Goal: Information Seeking & Learning: Learn about a topic

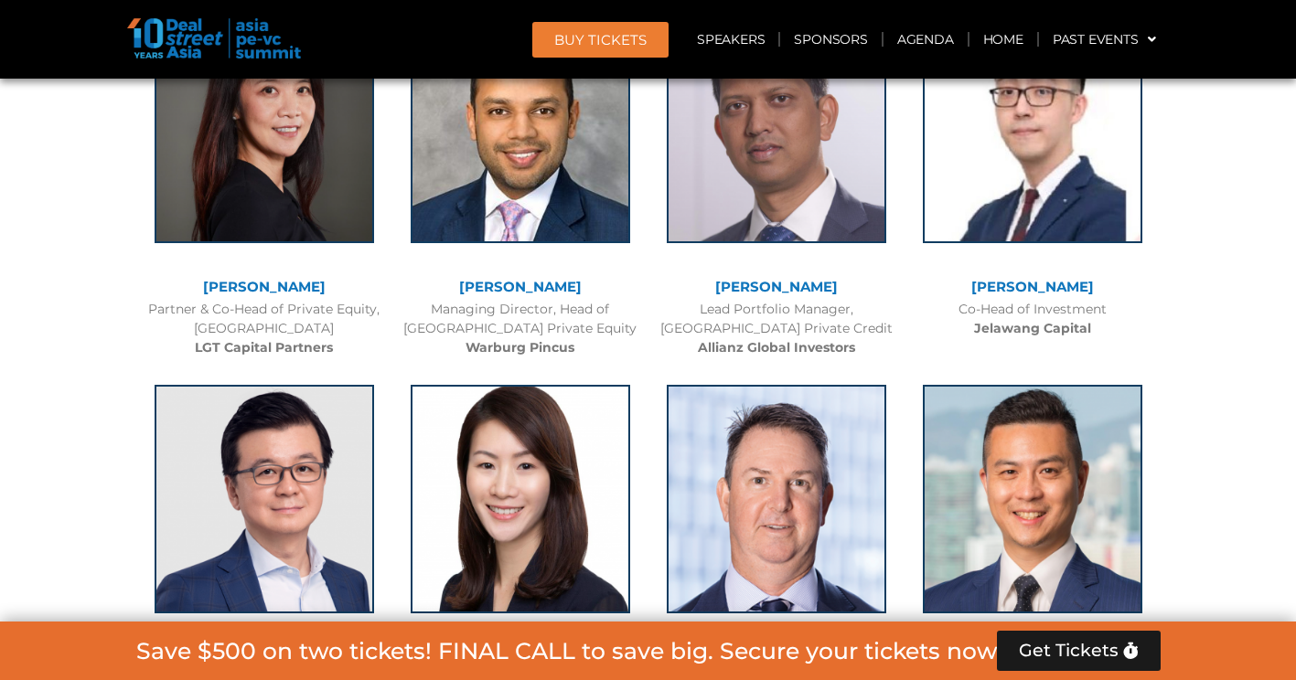
scroll to position [3045, 0]
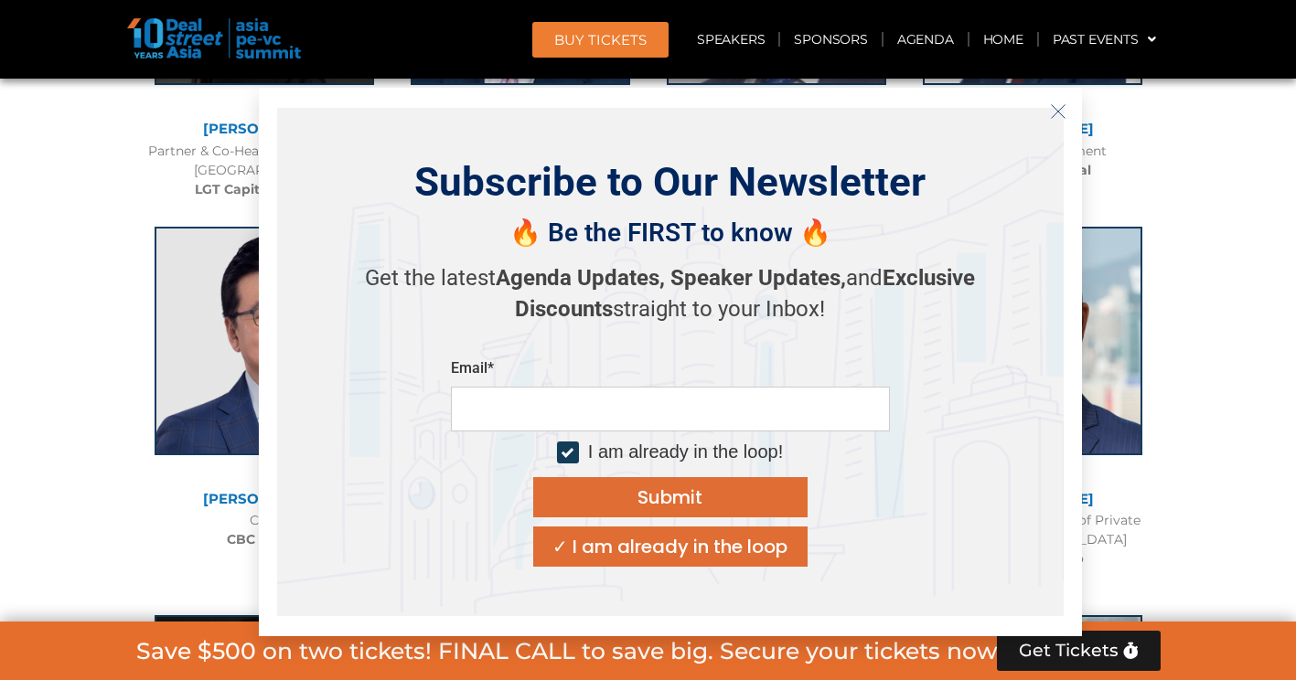
click at [1054, 103] on icon "Close" at bounding box center [1058, 111] width 16 height 16
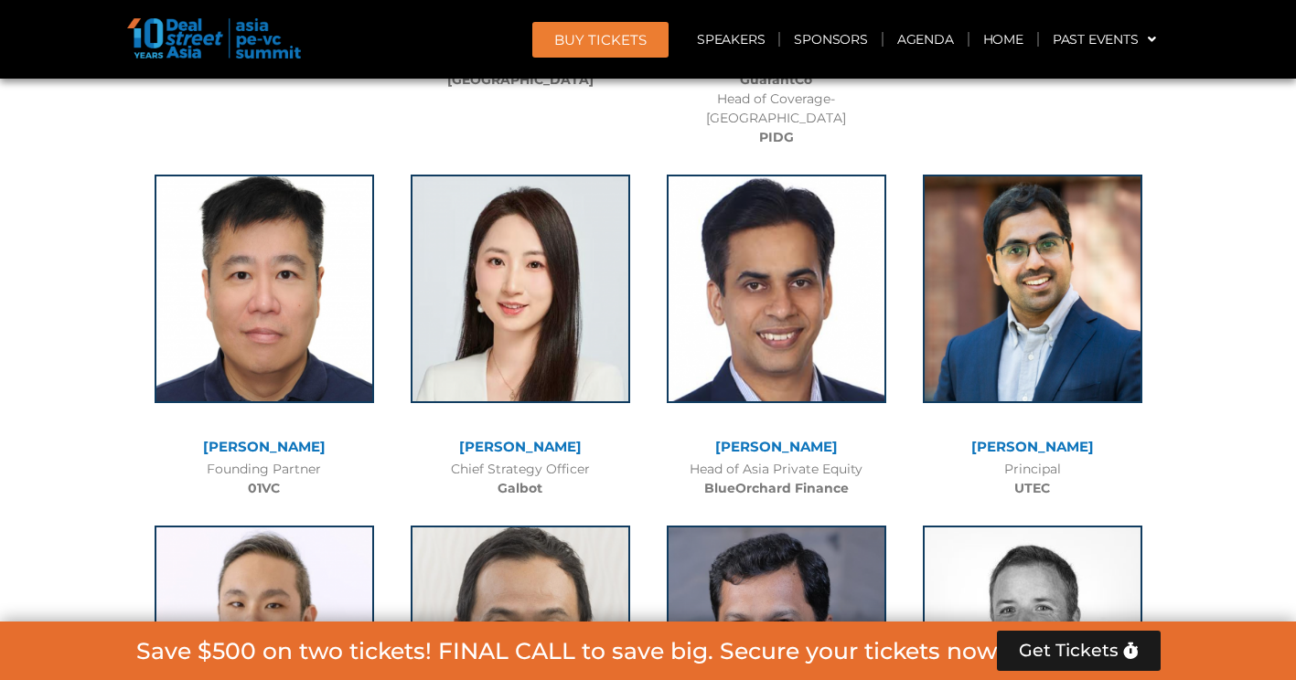
scroll to position [10406, 0]
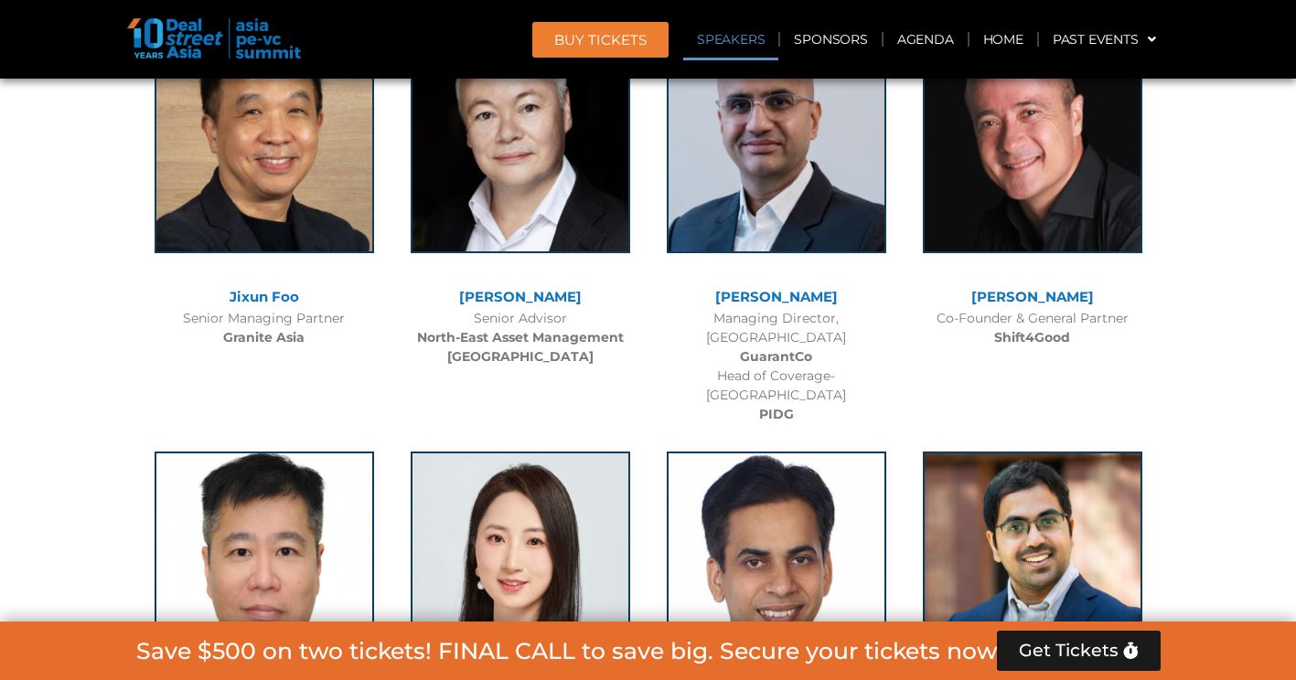
click at [740, 37] on link "Speakers" at bounding box center [730, 39] width 95 height 42
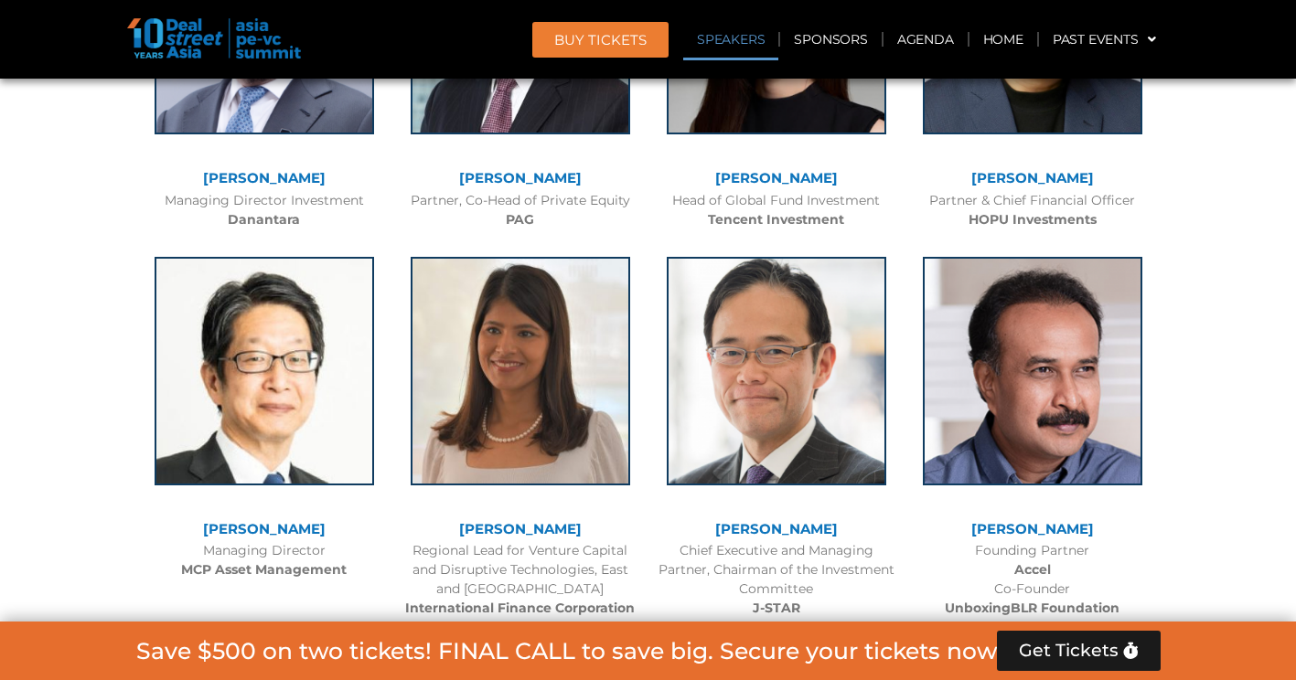
scroll to position [1984, 0]
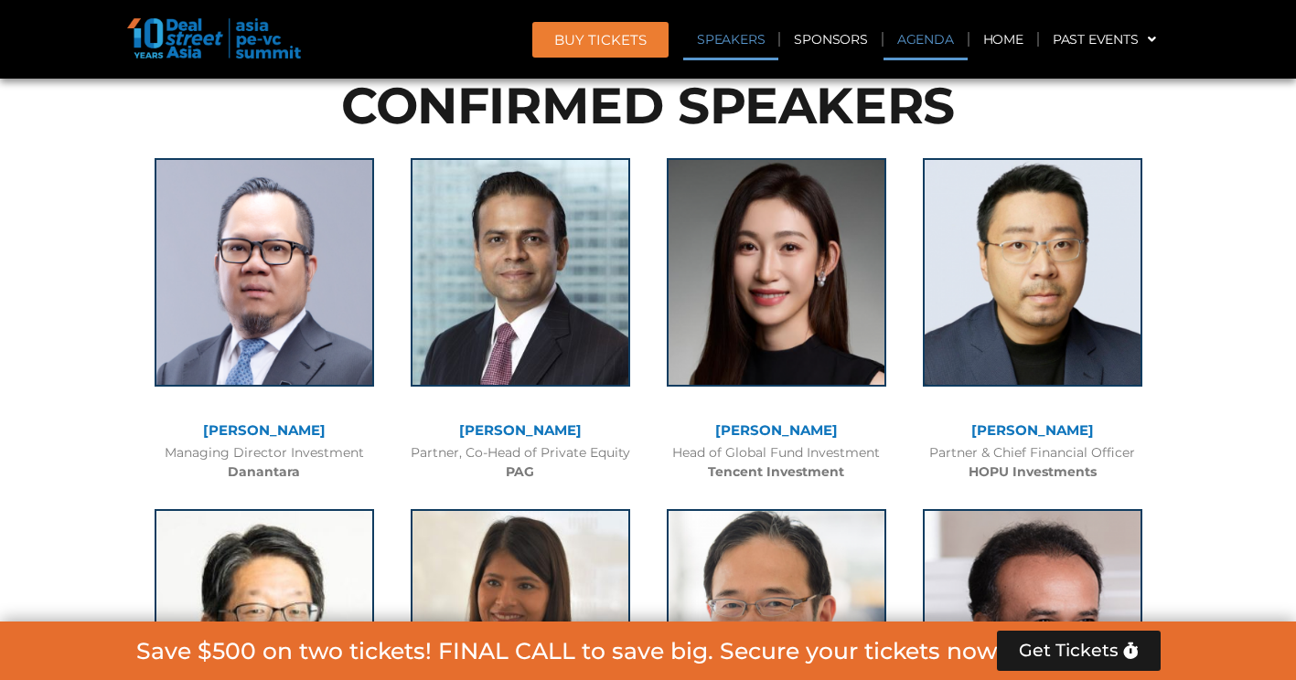
click at [926, 32] on link "Agenda" at bounding box center [925, 39] width 84 height 42
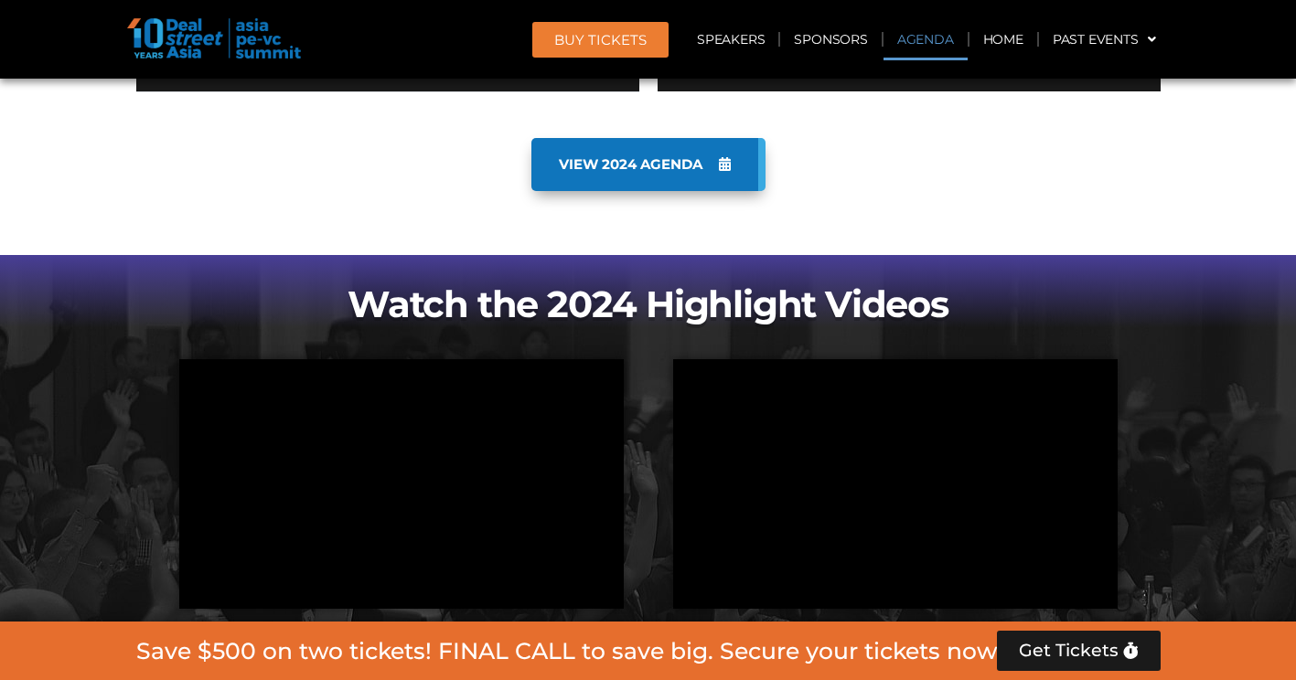
scroll to position [956, 0]
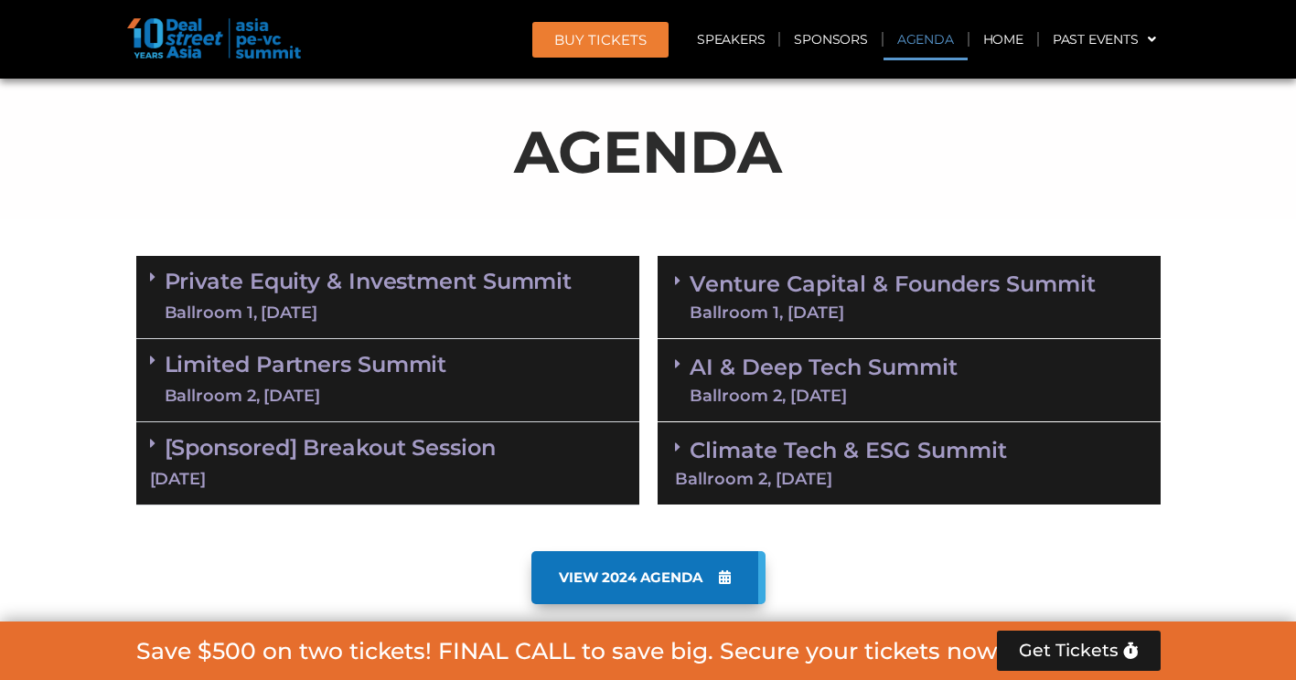
click at [761, 290] on link "Venture Capital & Founders​ Summit Ballroom 1, [DATE]" at bounding box center [892, 297] width 406 height 48
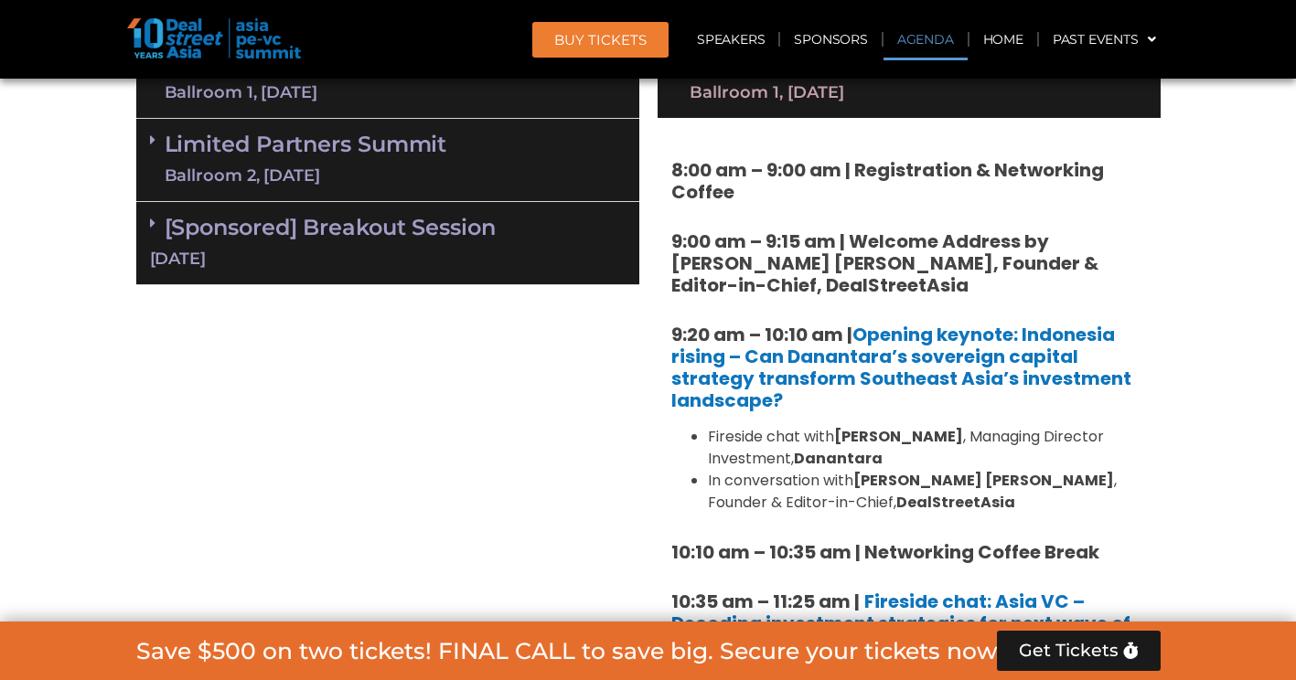
scroll to position [1177, 0]
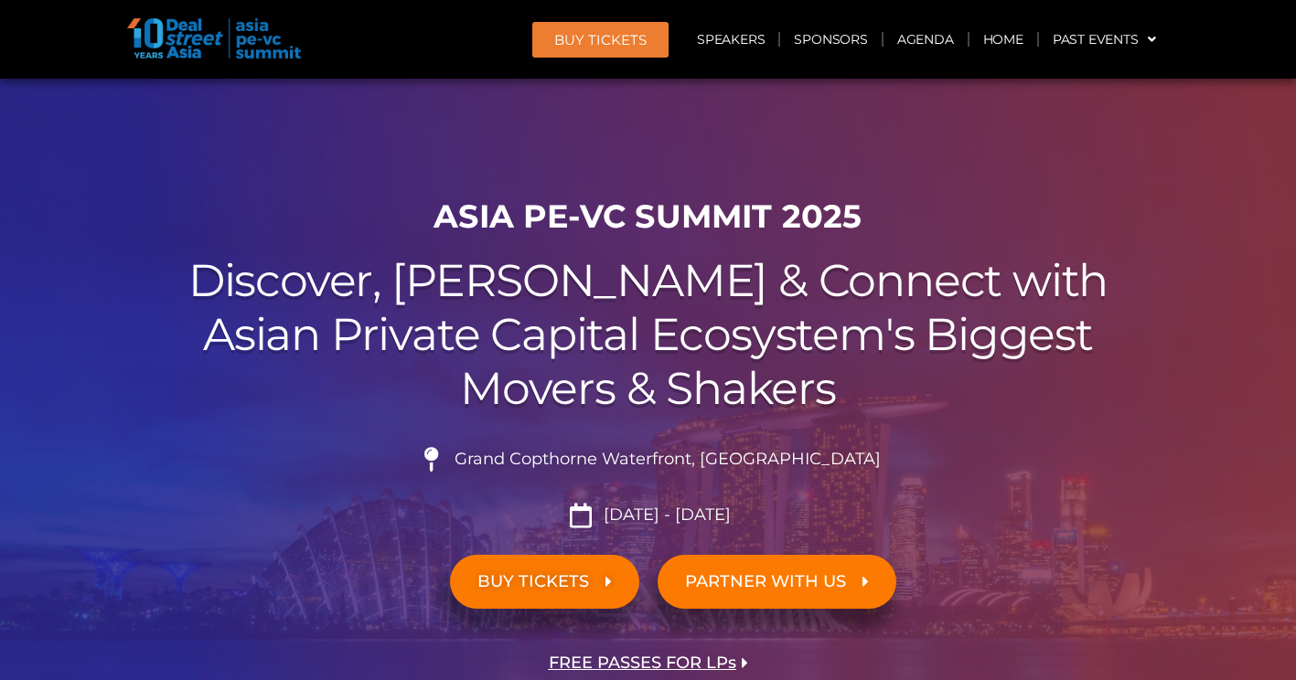
scroll to position [3008, 0]
